Goal: Entertainment & Leisure: Consume media (video, audio)

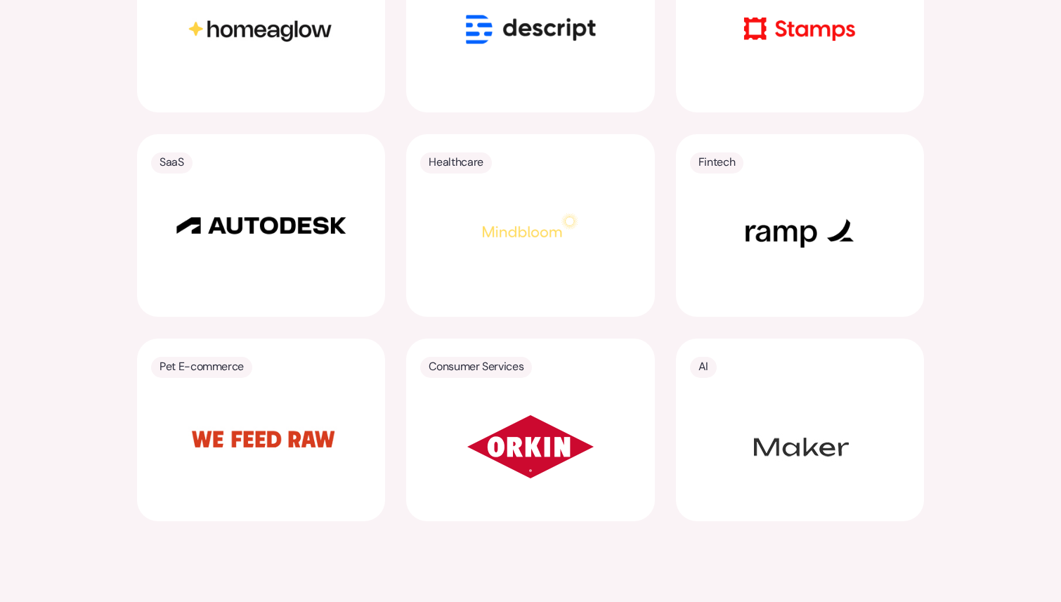
scroll to position [2831, 0]
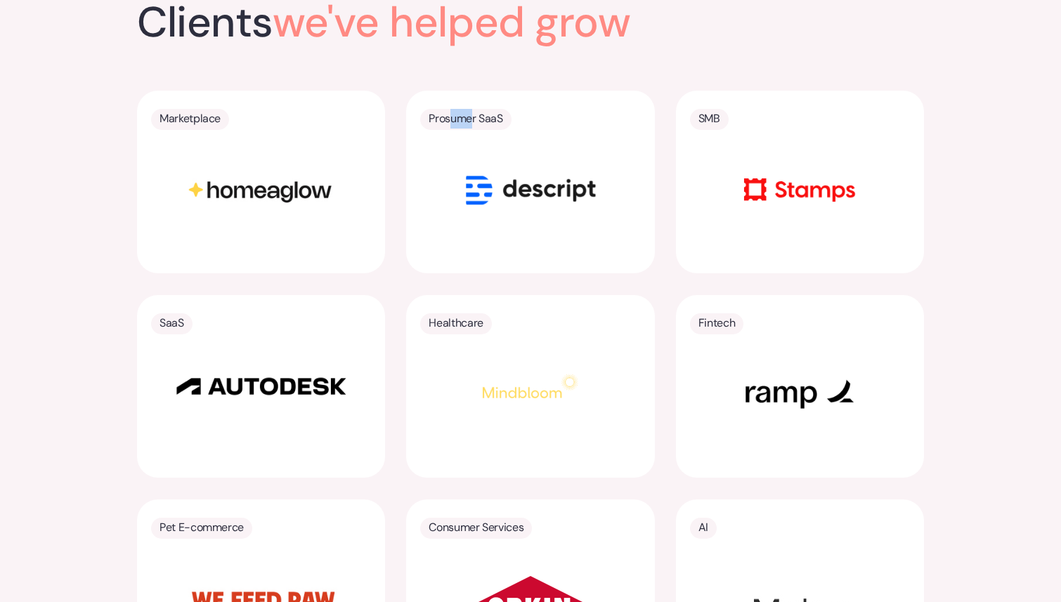
drag, startPoint x: 472, startPoint y: 95, endPoint x: 437, endPoint y: 95, distance: 34.4
click at [441, 109] on p "Prosumer SaaS" at bounding box center [466, 119] width 74 height 20
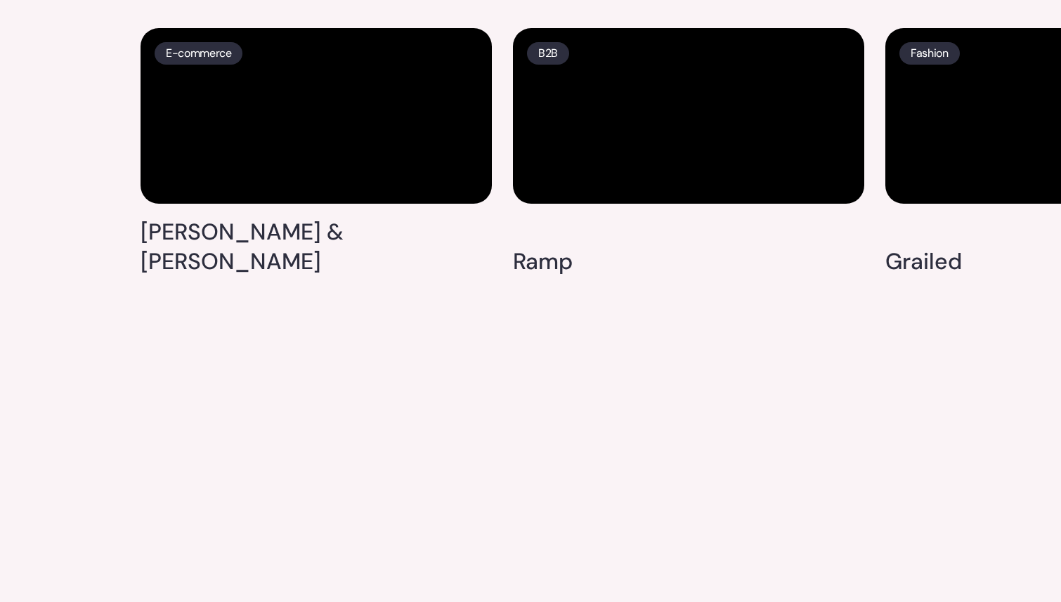
scroll to position [3741, 0]
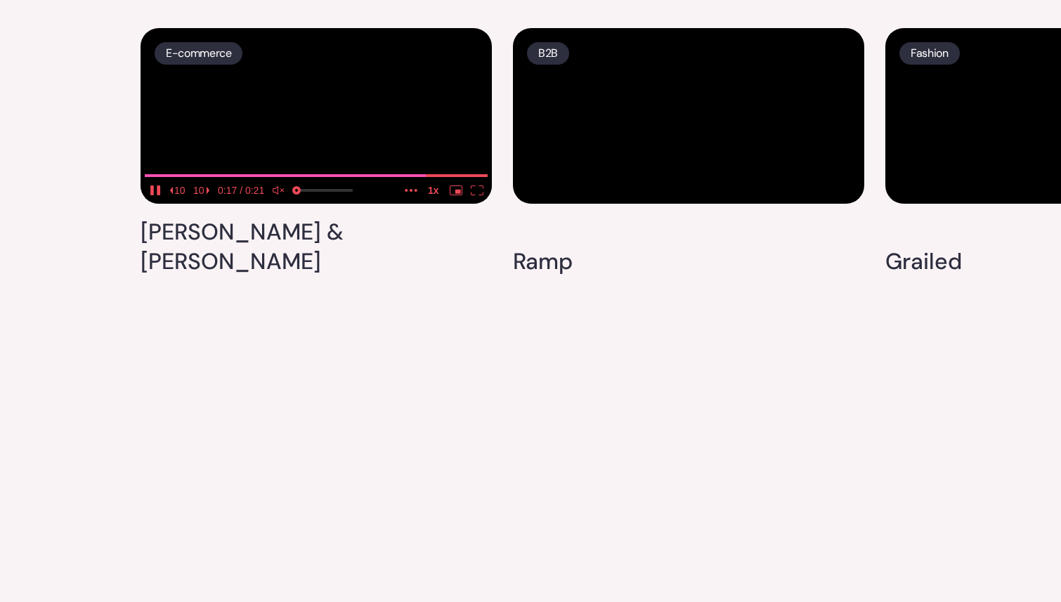
click at [386, 204] on video at bounding box center [316, 116] width 351 height 176
click at [150, 195] on icon "play" at bounding box center [152, 191] width 4 height 10
drag, startPoint x: 297, startPoint y: 455, endPoint x: 316, endPoint y: 455, distance: 19.0
click at [316, 204] on input "volume" at bounding box center [325, 192] width 56 height 23
drag, startPoint x: 316, startPoint y: 455, endPoint x: 342, endPoint y: 457, distance: 26.8
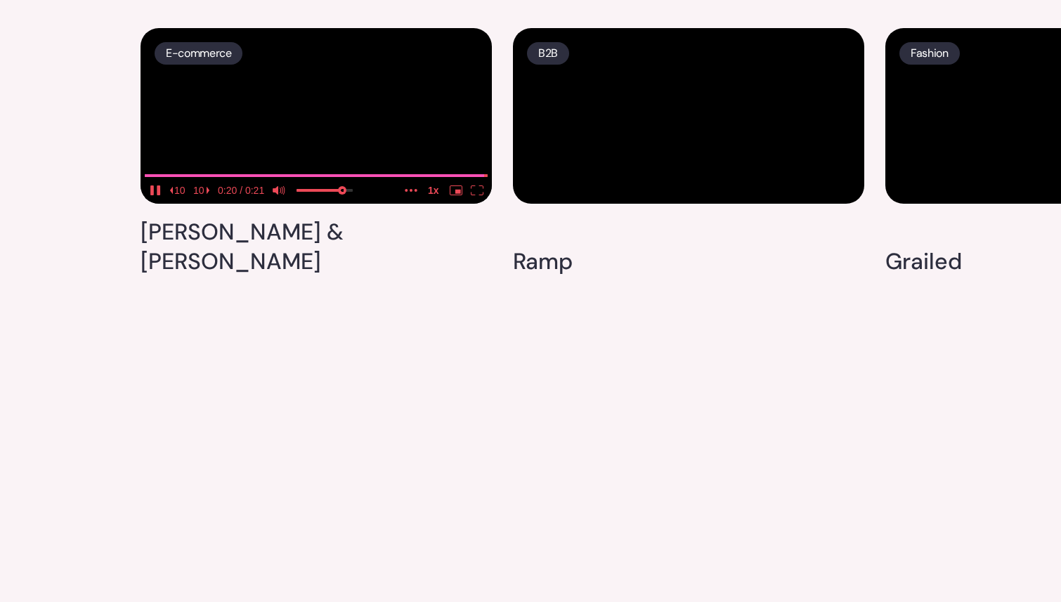
type input "0.807880328509973"
click at [342, 204] on input "volume" at bounding box center [325, 192] width 56 height 23
click at [379, 204] on video at bounding box center [316, 116] width 351 height 176
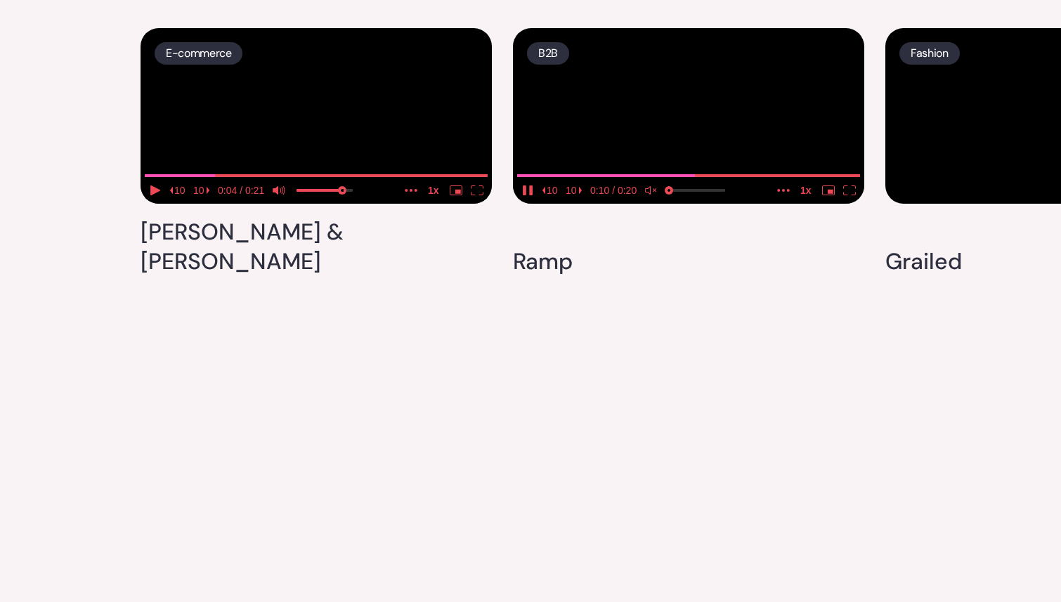
click at [648, 195] on icon "unmute" at bounding box center [648, 190] width 6 height 8
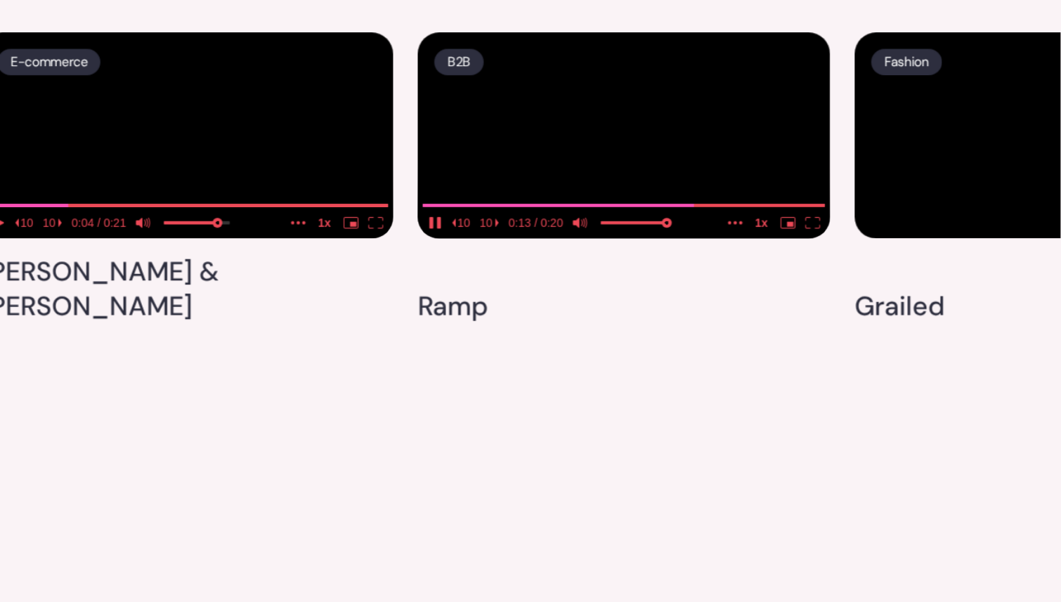
scroll to position [3724, 0]
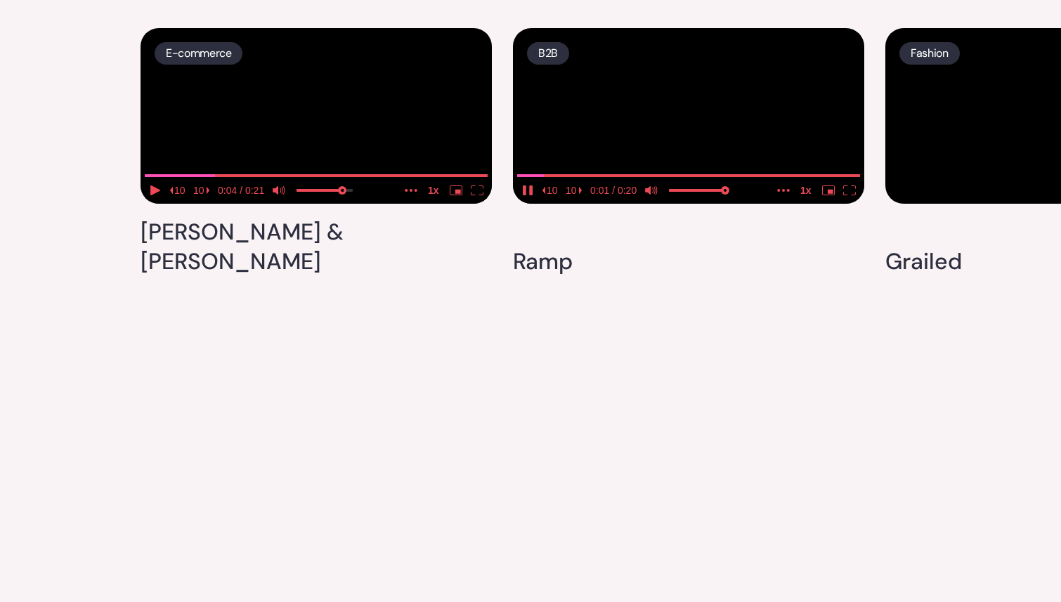
drag, startPoint x: 910, startPoint y: 99, endPoint x: 597, endPoint y: 124, distance: 314.4
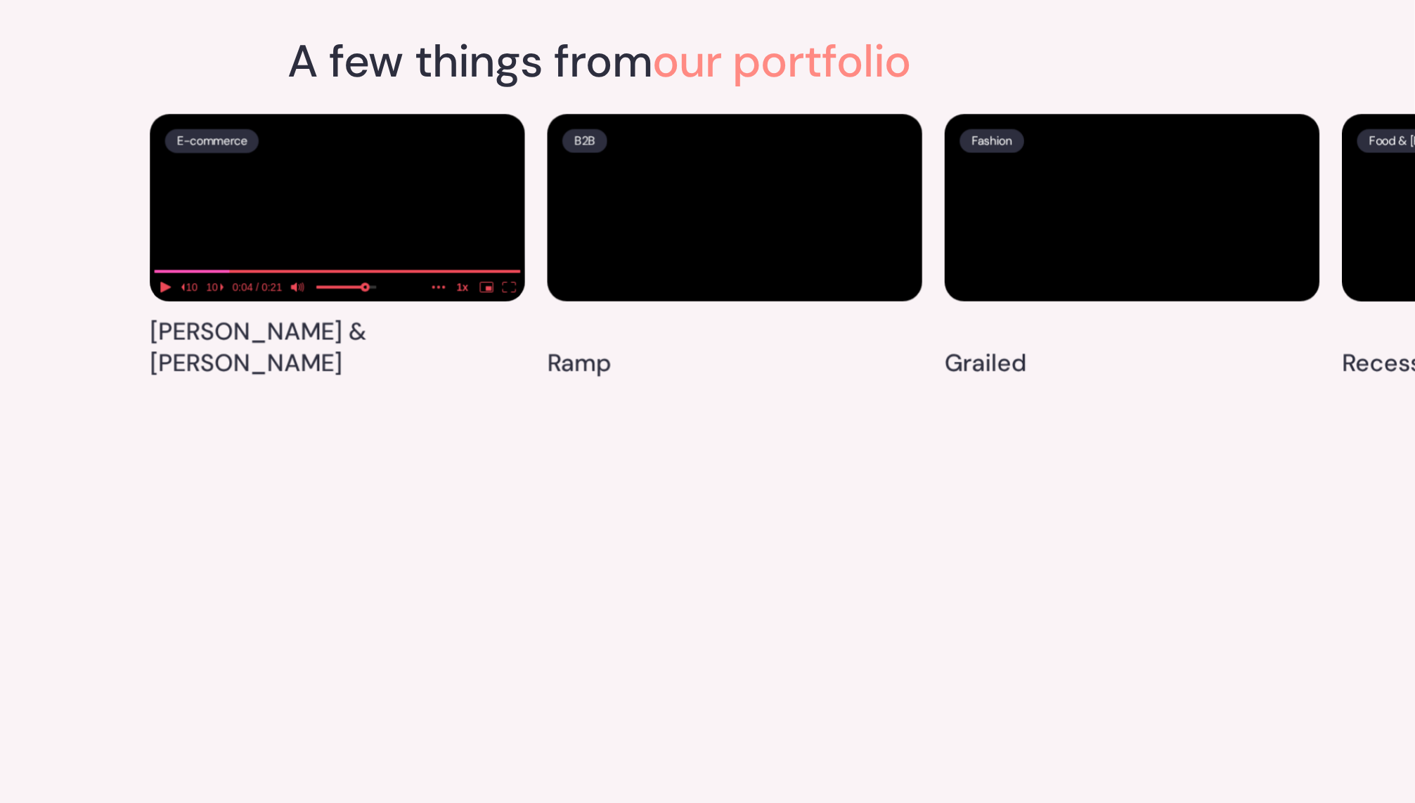
scroll to position [3723, 0]
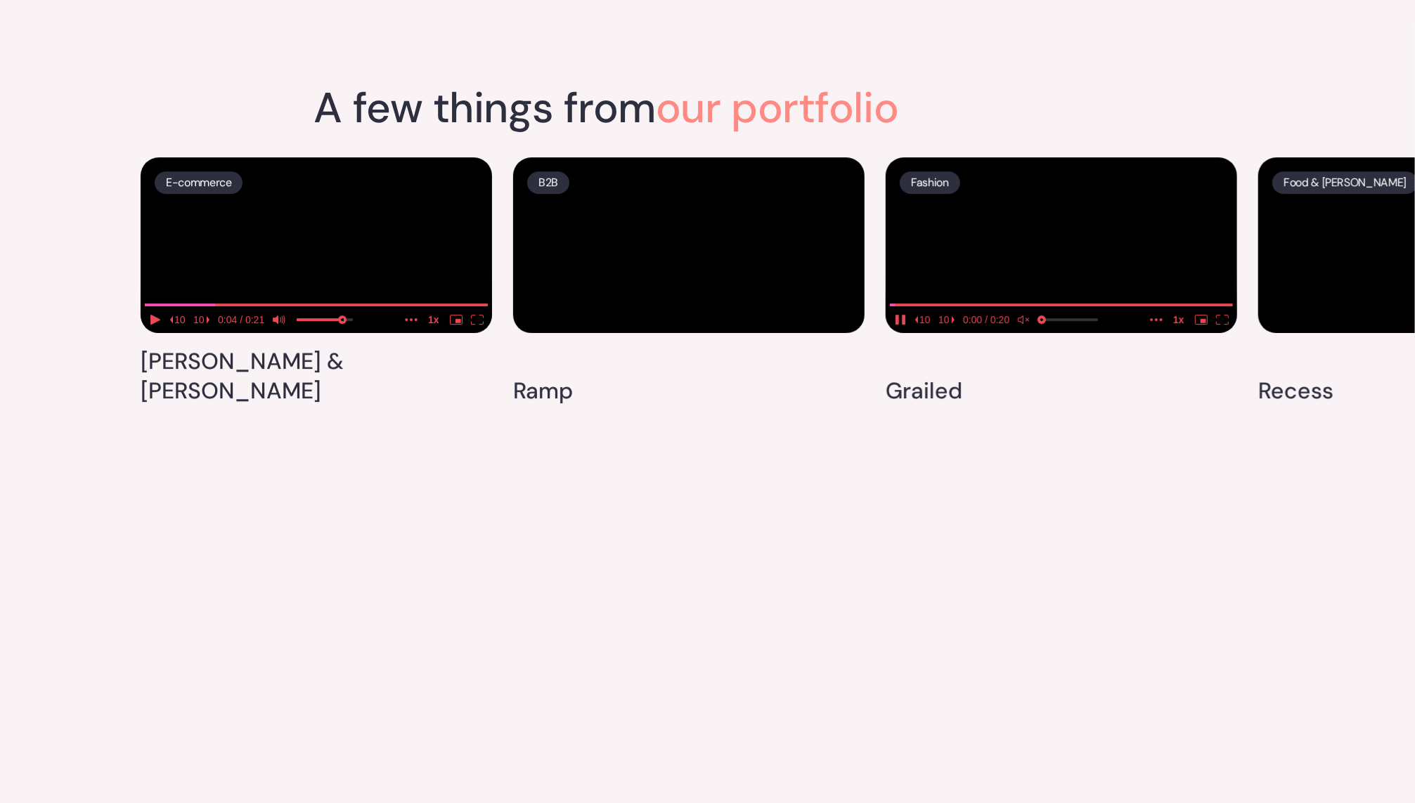
click at [1023, 324] on icon "unmute" at bounding box center [1020, 320] width 6 height 8
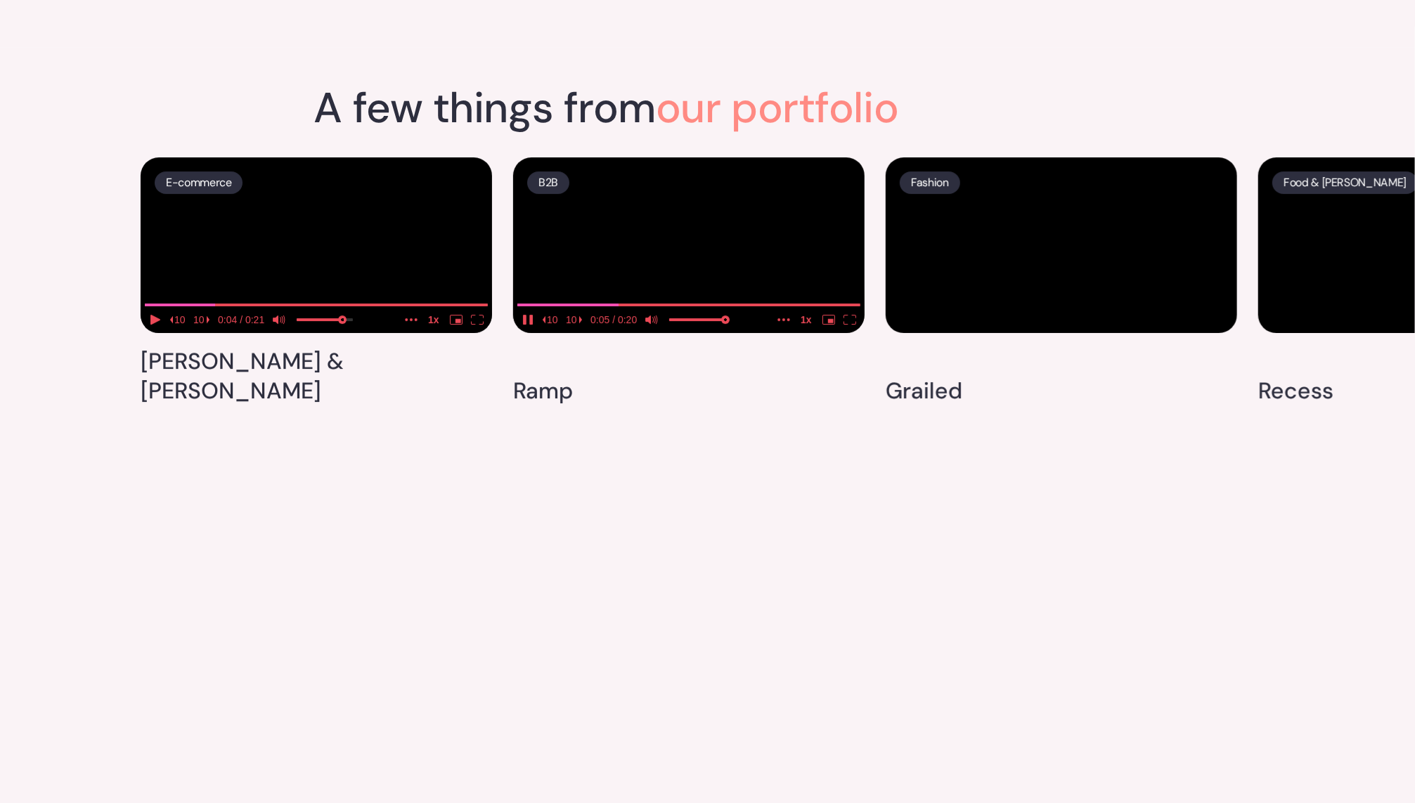
click at [529, 325] on icon "pause" at bounding box center [531, 320] width 4 height 10
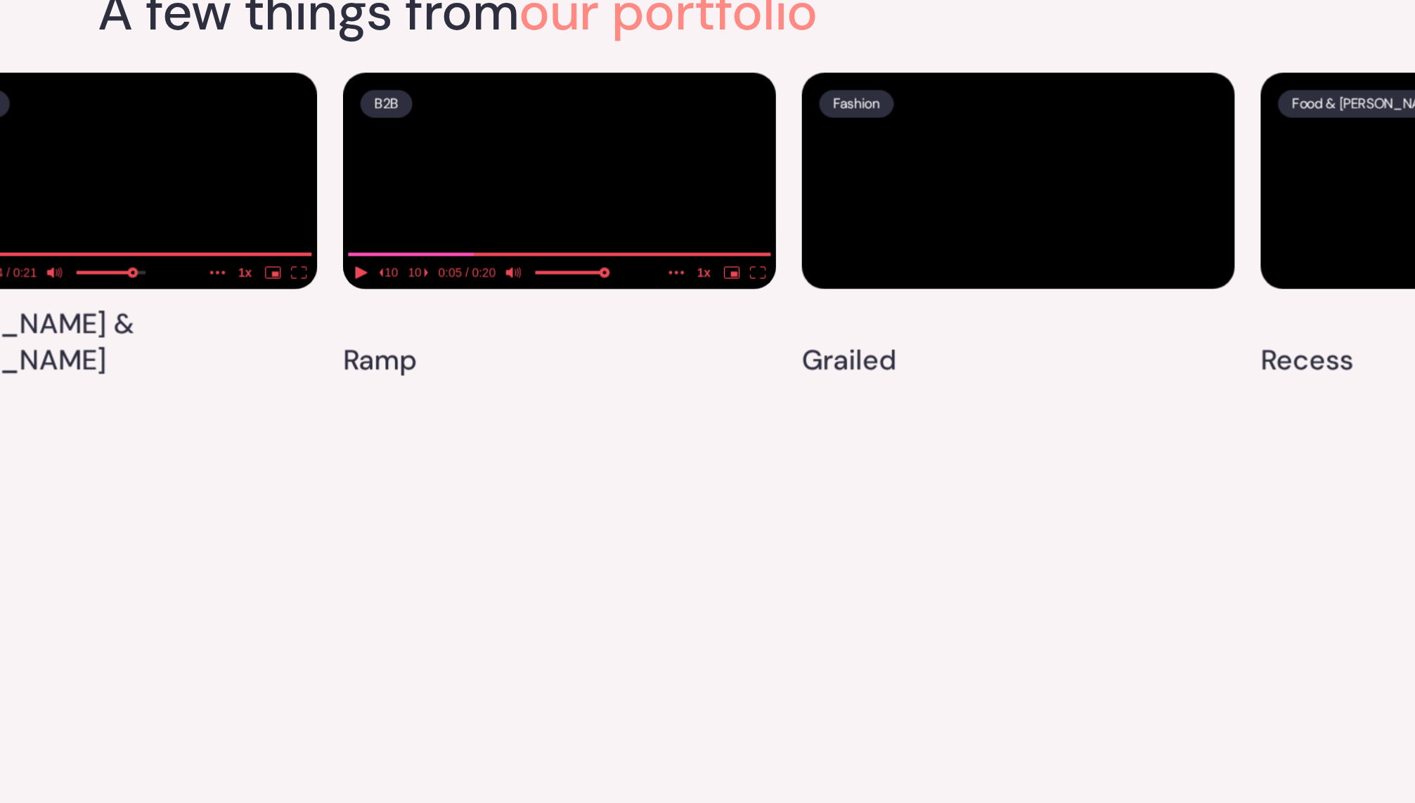
scroll to position [3803, 0]
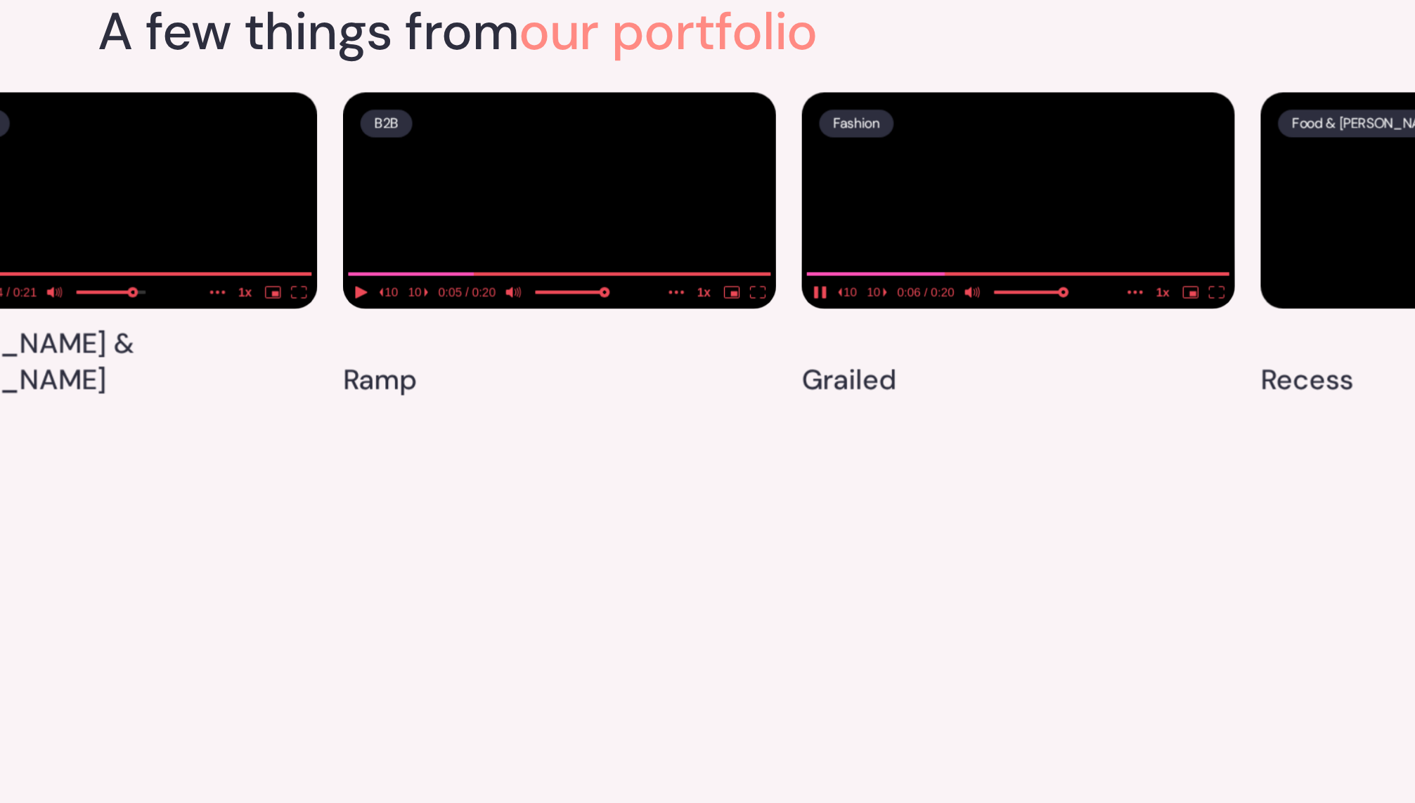
click at [899, 245] on icon "pause" at bounding box center [900, 240] width 13 height 10
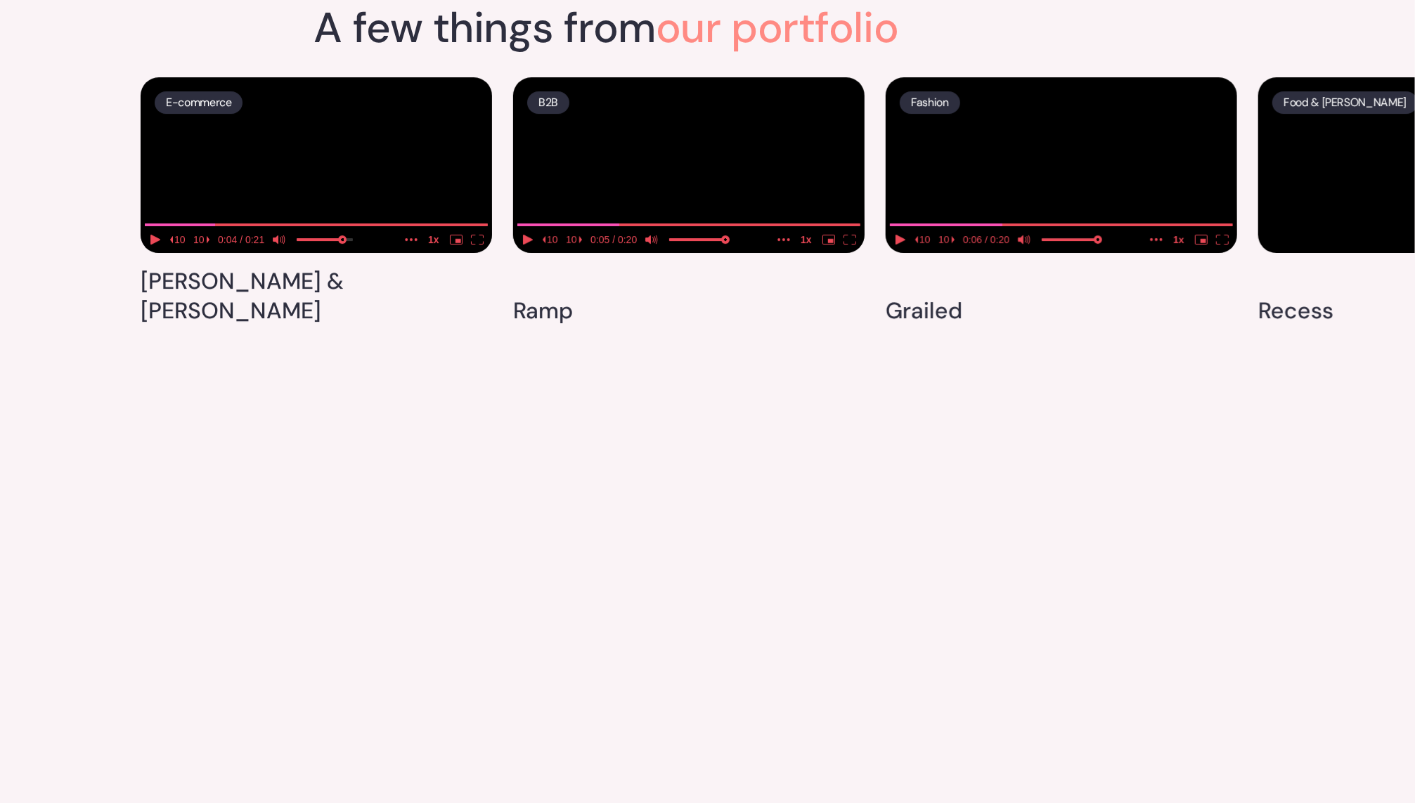
click at [1060, 63] on div "E-commerce [PERSON_NAME] & [PERSON_NAME] B2B Ramp Fashion Grailed Food & [PERSO…" at bounding box center [707, 198] width 1415 height 271
drag, startPoint x: 1335, startPoint y: 257, endPoint x: 873, endPoint y: 293, distance: 463.1
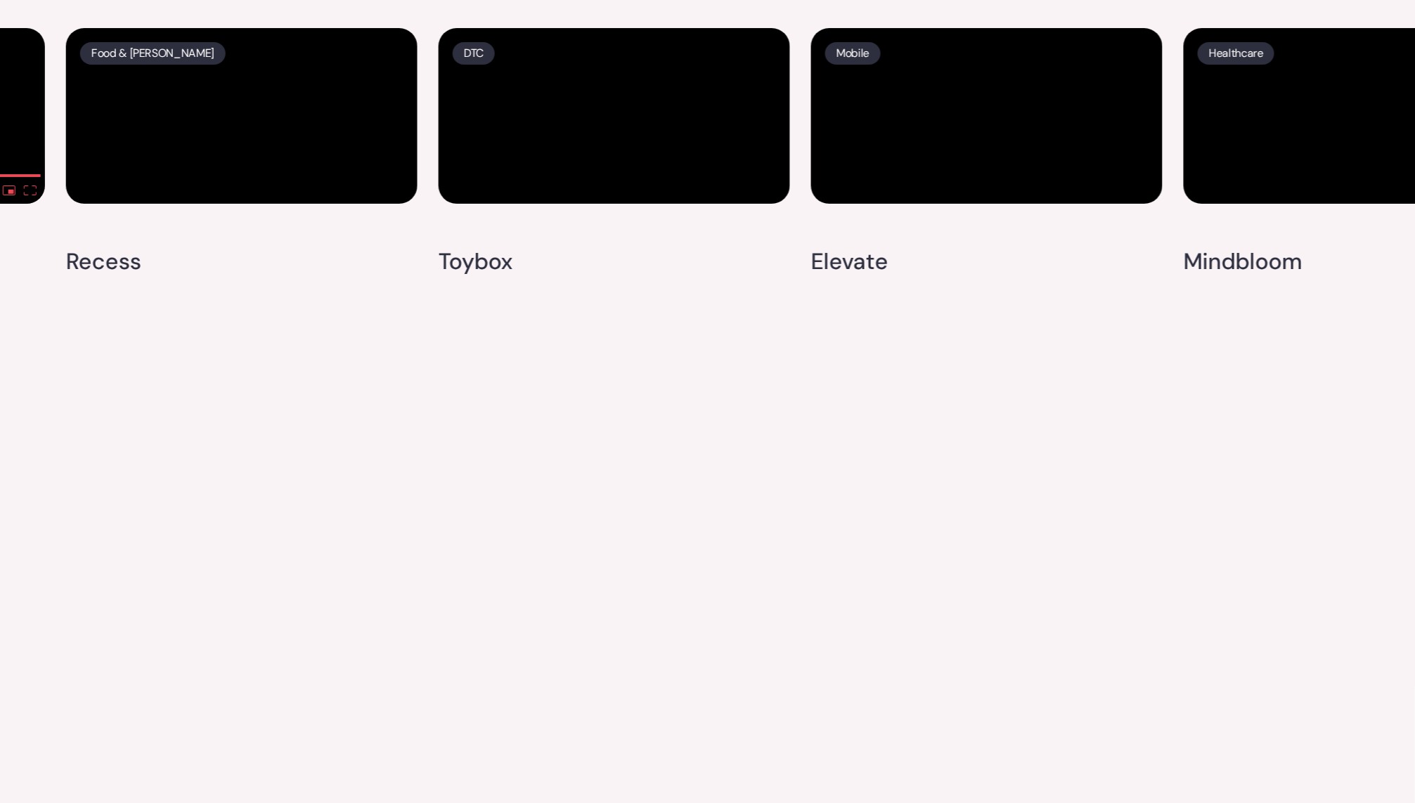
scroll to position [4382, 0]
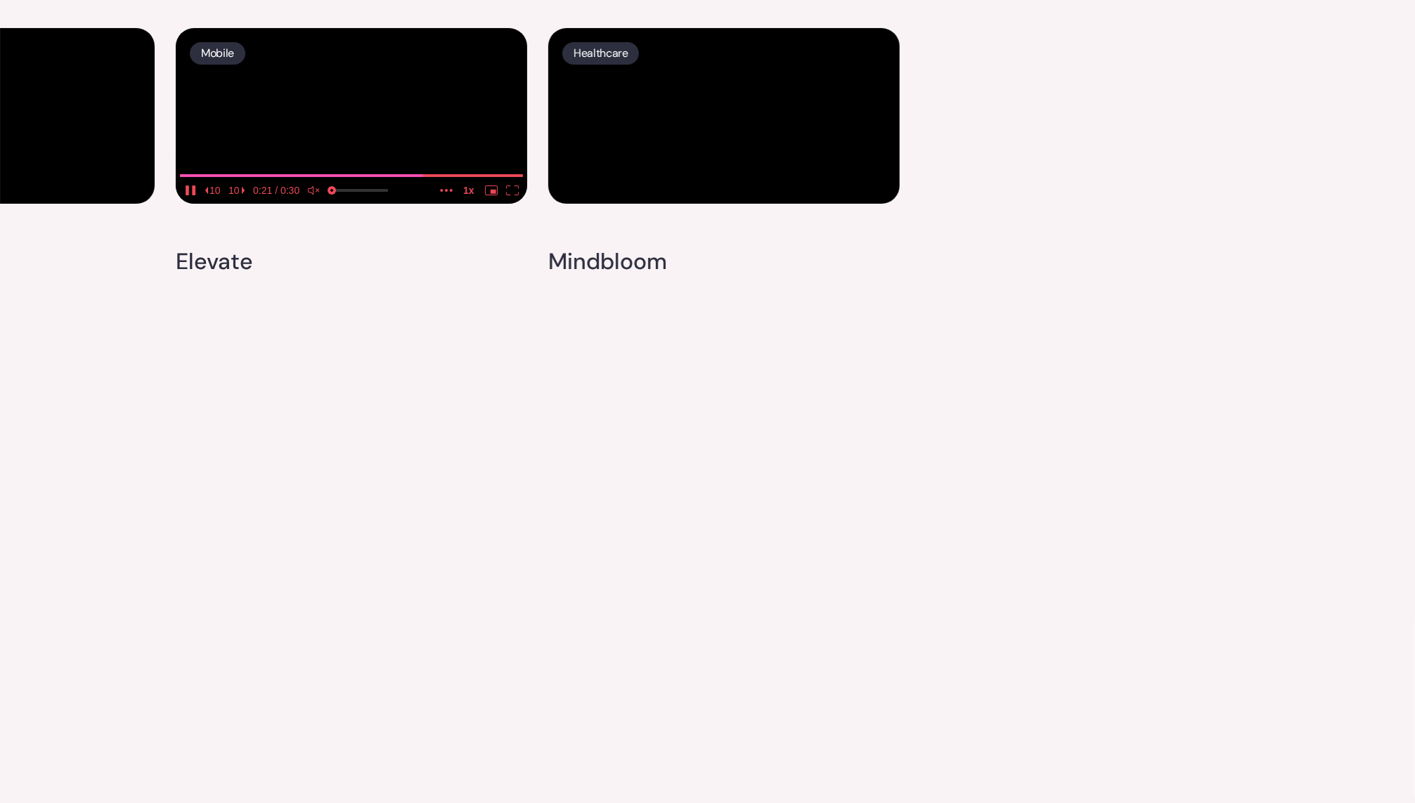
click at [319, 200] on media-mute-button "unmute" at bounding box center [314, 190] width 21 height 18
type input "0.320166862208317"
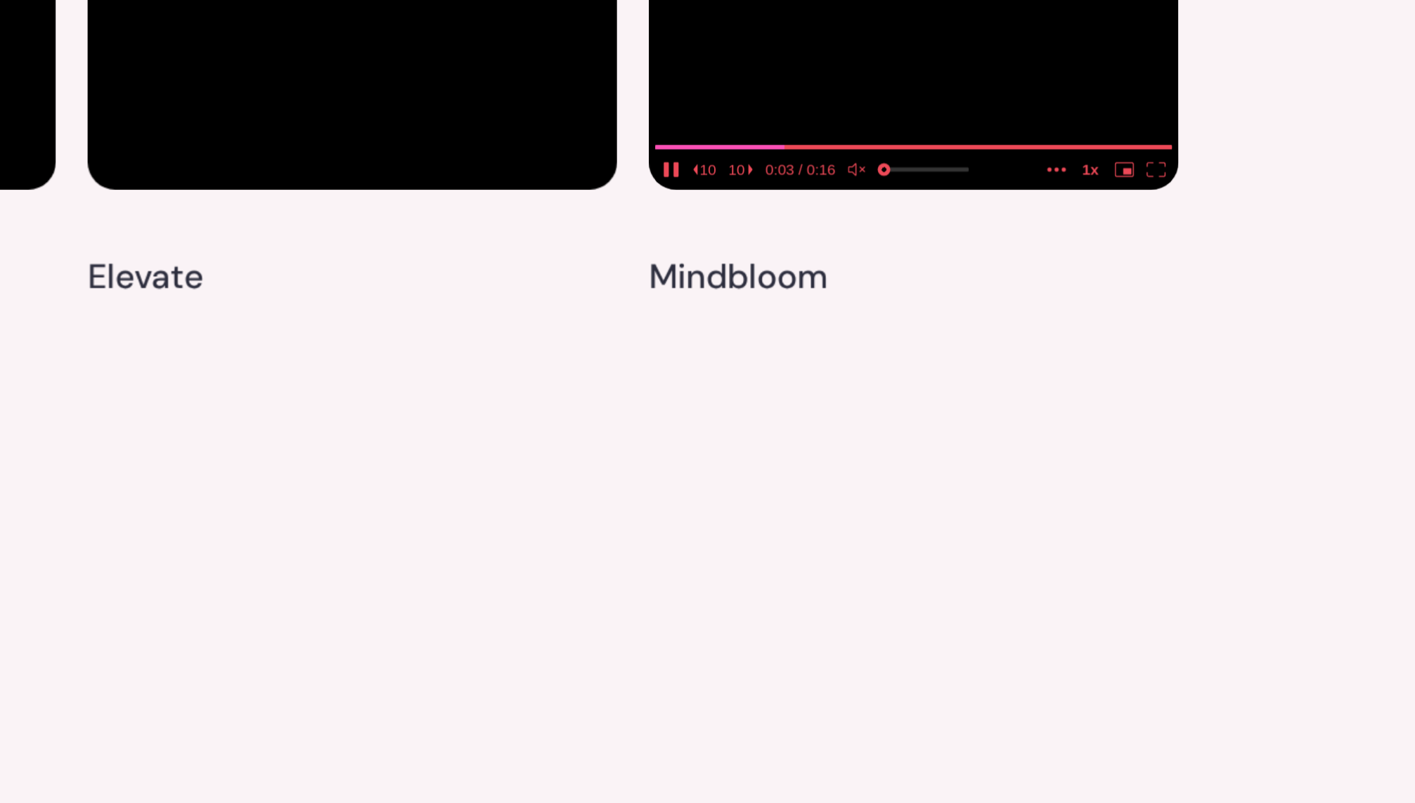
click at [690, 195] on icon "unmute" at bounding box center [686, 191] width 13 height 10
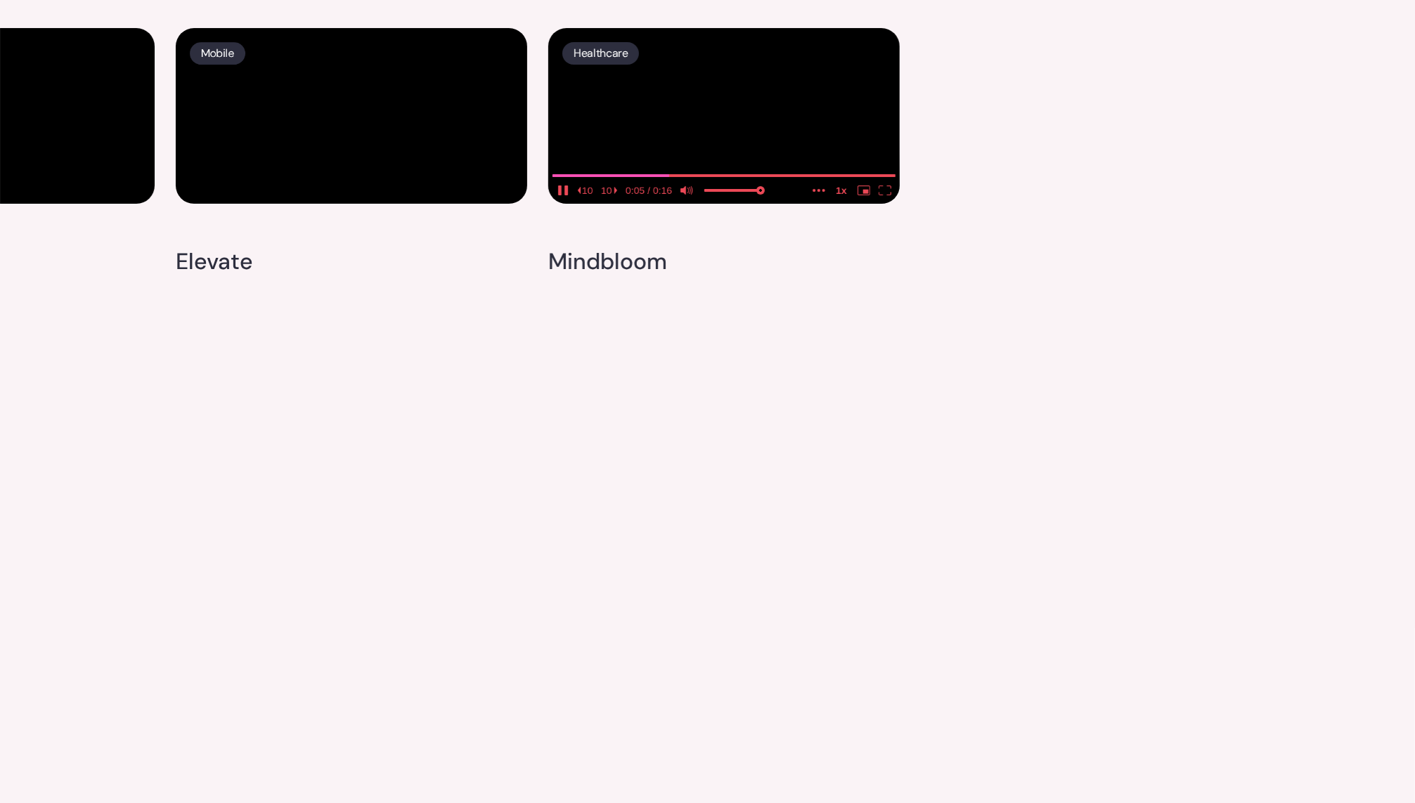
scroll to position [4674, 0]
